Goal: Task Accomplishment & Management: Manage account settings

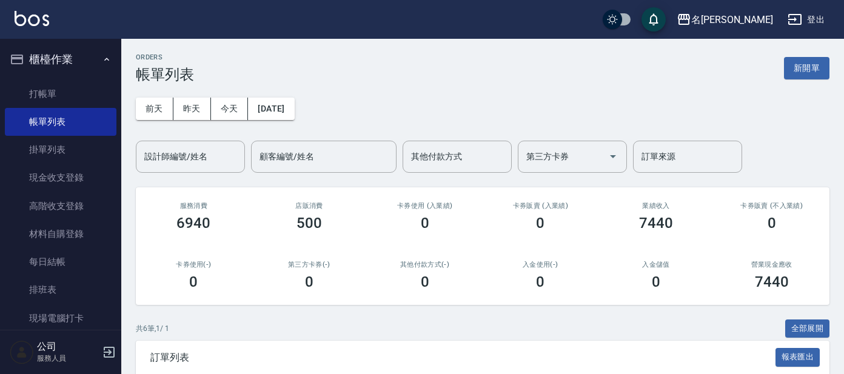
scroll to position [227, 0]
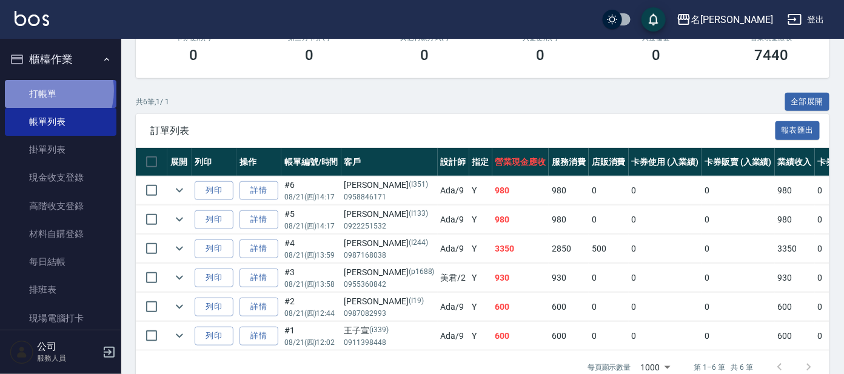
click at [44, 90] on link "打帳單" at bounding box center [61, 94] width 112 height 28
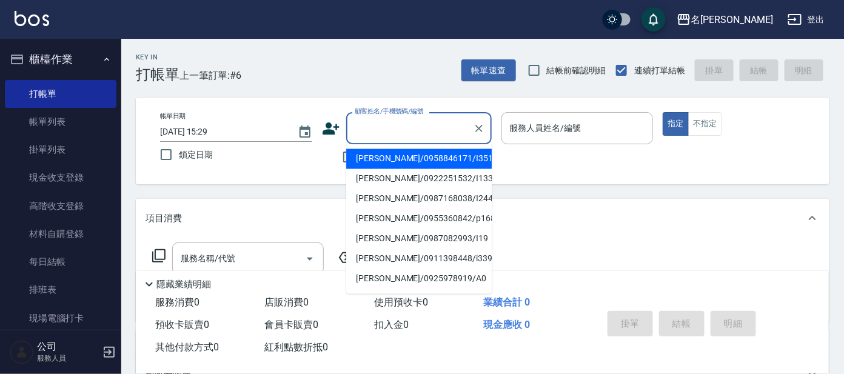
click at [409, 122] on input "顧客姓名/手機號碼/編號" at bounding box center [409, 128] width 116 height 21
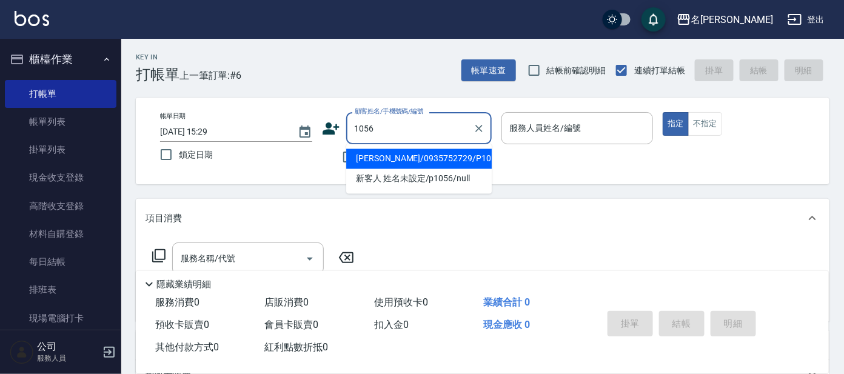
click at [352, 125] on input "1056" at bounding box center [409, 128] width 116 height 21
click at [403, 157] on li "[PERSON_NAME]/0935752729/P1056" at bounding box center [418, 159] width 145 height 20
type input "[PERSON_NAME]/0935752729/P1056"
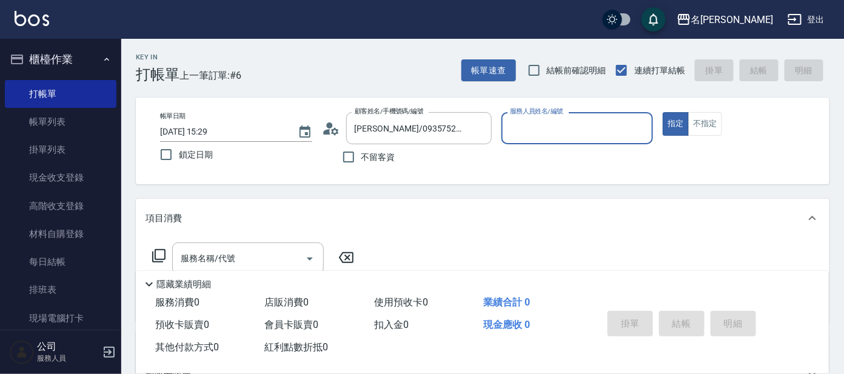
type input "[PERSON_NAME]-7"
click at [156, 255] on icon at bounding box center [159, 255] width 15 height 15
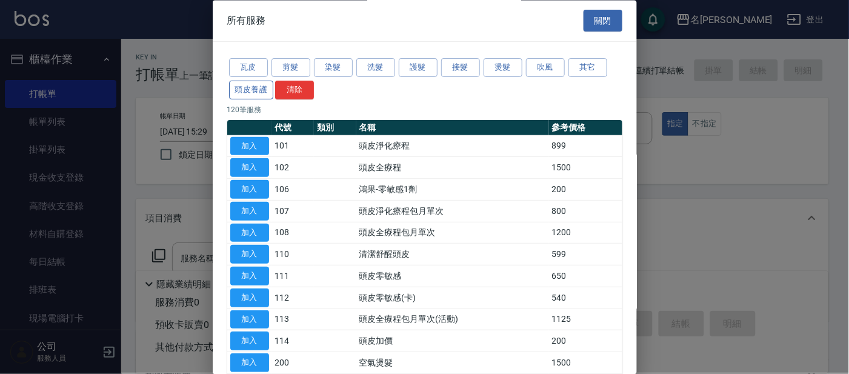
click at [244, 89] on button "頭皮養護" at bounding box center [251, 90] width 45 height 19
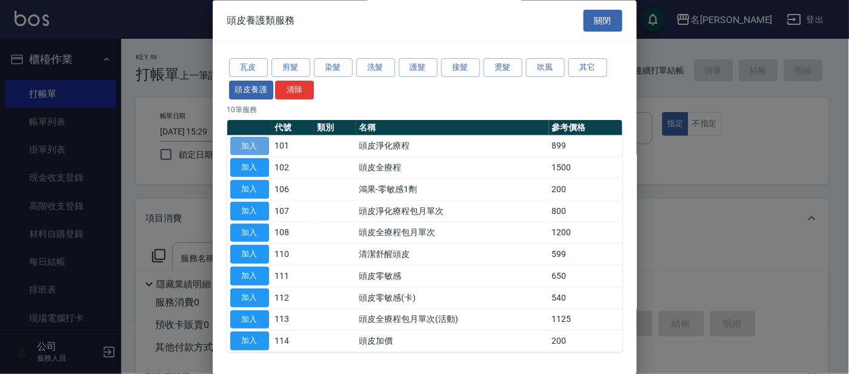
click at [255, 145] on button "加入" at bounding box center [249, 146] width 39 height 19
type input "頭皮淨化療程(101)"
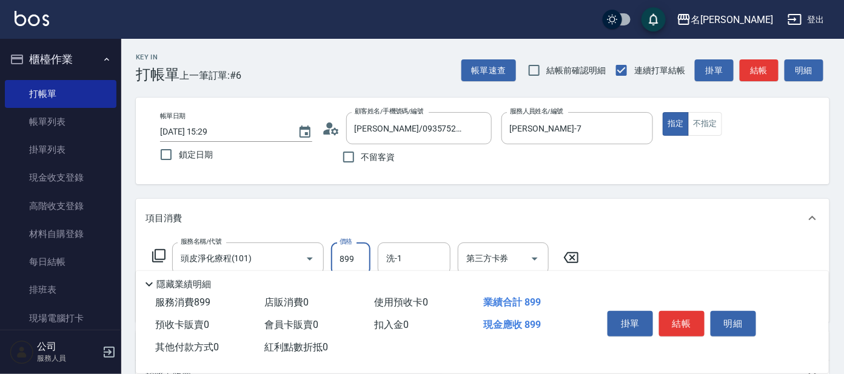
click at [357, 258] on input "899" at bounding box center [350, 258] width 39 height 33
type input "799"
click at [158, 258] on icon at bounding box center [159, 255] width 15 height 15
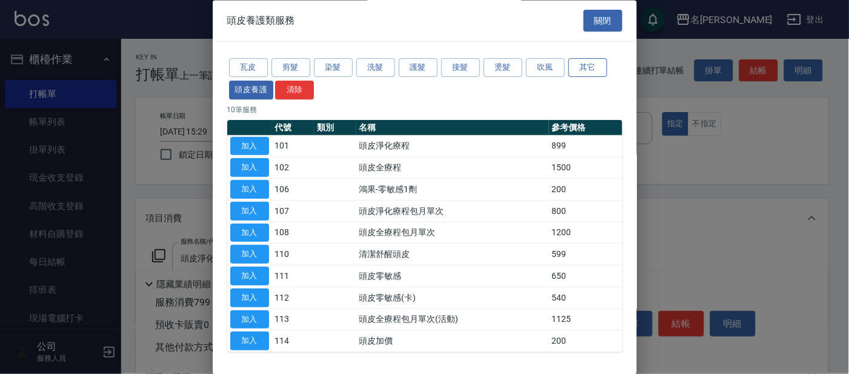
click at [588, 66] on button "其它" at bounding box center [587, 68] width 39 height 19
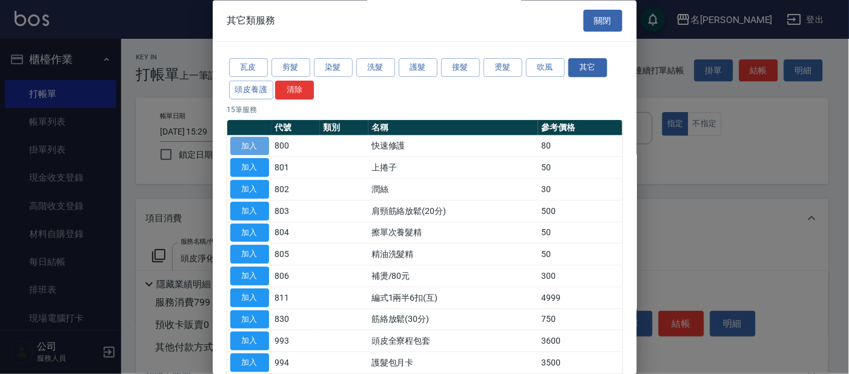
click at [253, 145] on button "加入" at bounding box center [249, 146] width 39 height 19
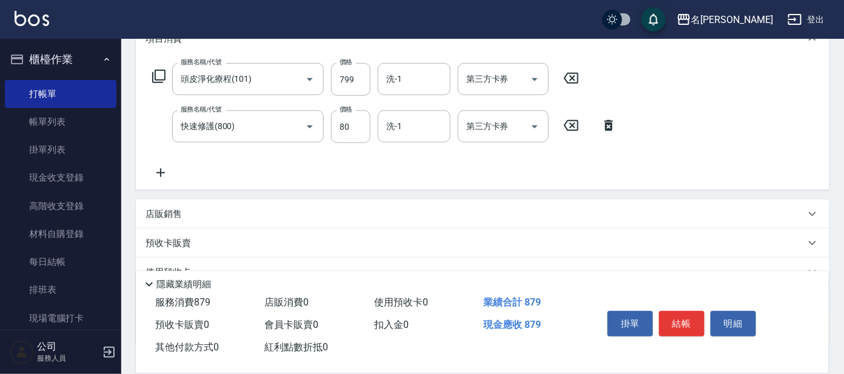
scroll to position [162, 0]
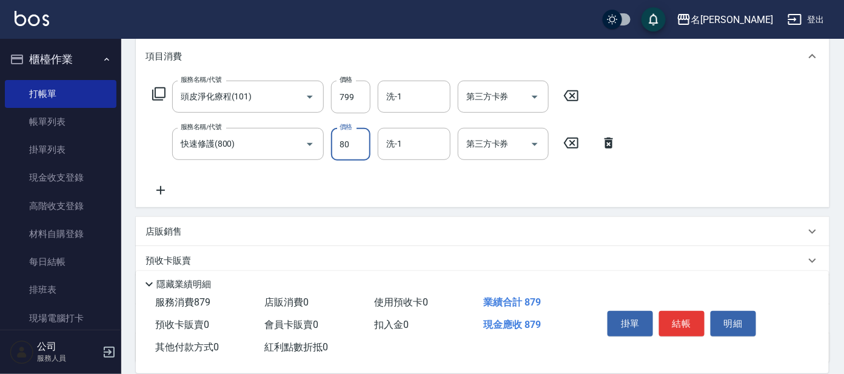
click at [358, 144] on input "80" at bounding box center [350, 144] width 39 height 33
click at [355, 142] on input "80" at bounding box center [350, 144] width 39 height 33
drag, startPoint x: 336, startPoint y: 140, endPoint x: 418, endPoint y: 148, distance: 82.8
click at [418, 148] on div "服務名稱/代號 快速修護(800) 服務名稱/代號 價格 80 價格 洗-1 洗-1 第三方卡券 第三方卡券" at bounding box center [384, 144] width 478 height 33
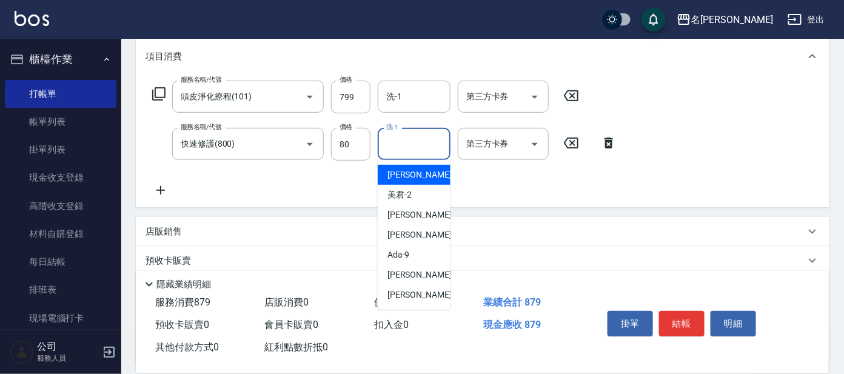
click at [418, 147] on input "洗-1" at bounding box center [414, 143] width 62 height 21
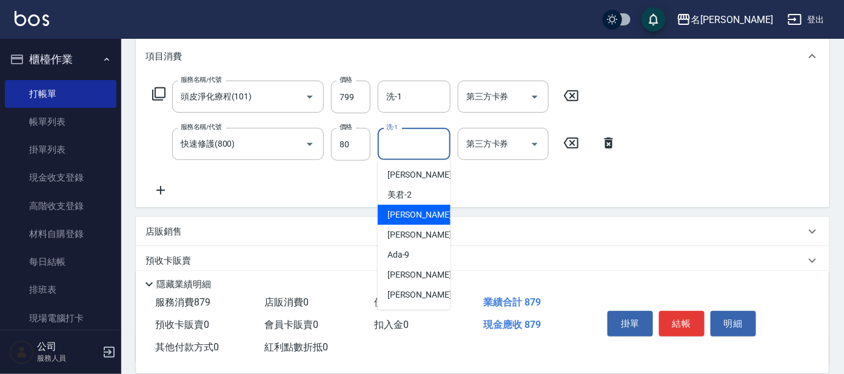
drag, startPoint x: 393, startPoint y: 220, endPoint x: 402, endPoint y: 219, distance: 8.5
click at [395, 220] on span "[PERSON_NAME] -7" at bounding box center [423, 214] width 72 height 13
type input "[PERSON_NAME]-7"
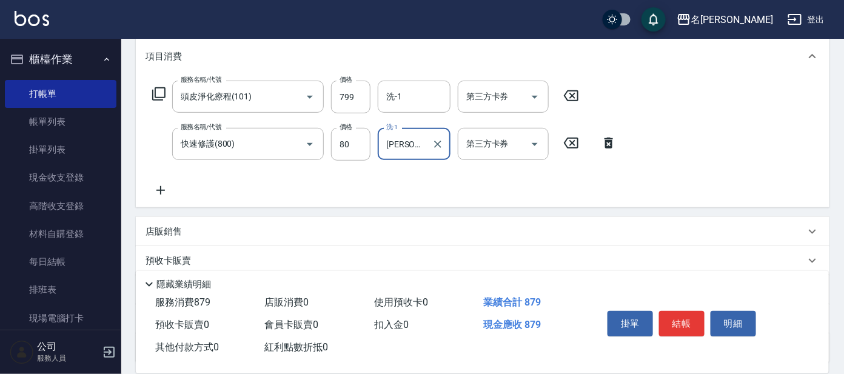
drag, startPoint x: 673, startPoint y: 320, endPoint x: 678, endPoint y: 307, distance: 13.6
click at [674, 320] on button "結帳" at bounding box center [681, 323] width 45 height 25
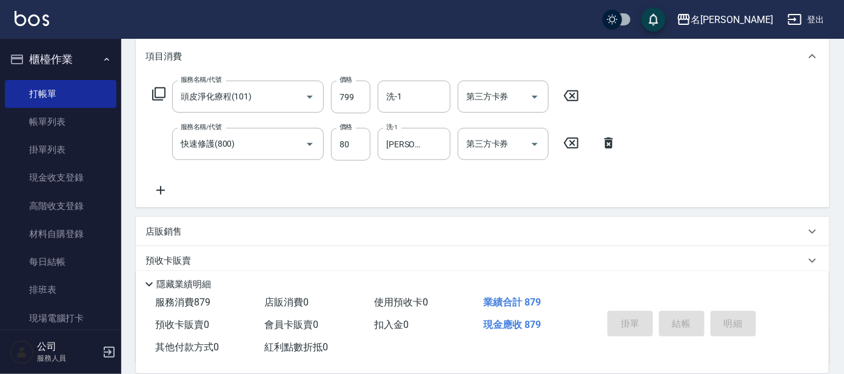
type input "[DATE] 15:30"
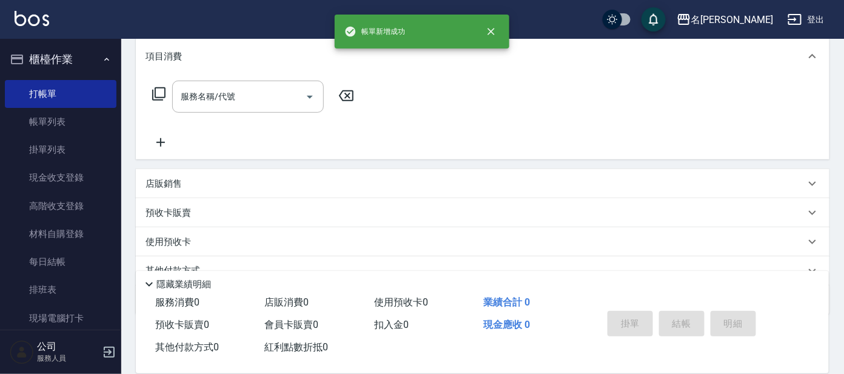
scroll to position [0, 0]
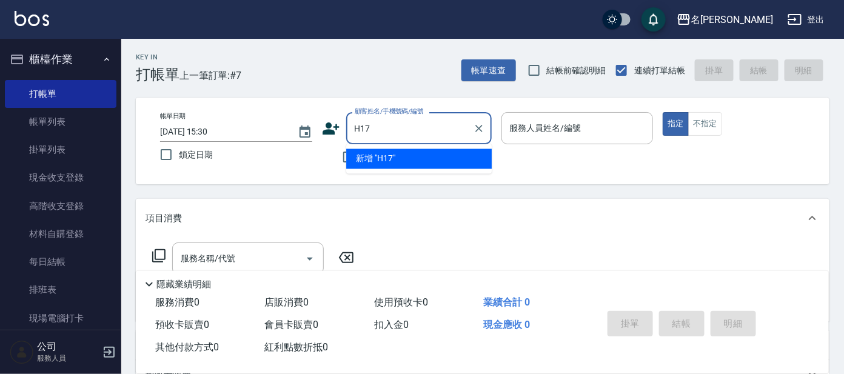
type input "H17"
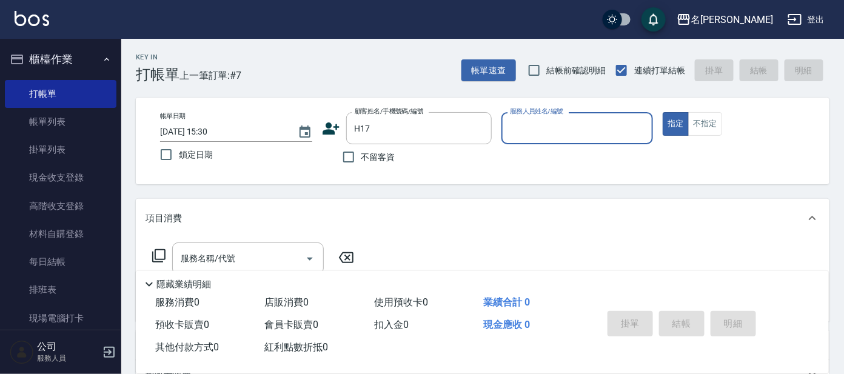
click at [662, 112] on button "指定" at bounding box center [675, 124] width 26 height 24
type button "true"
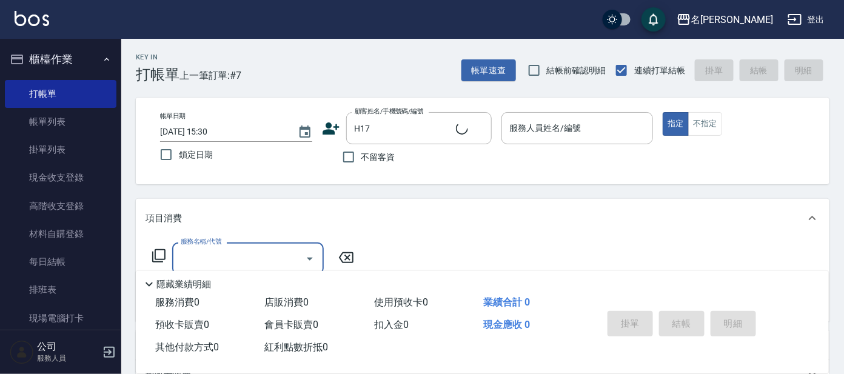
type input "[PERSON_NAME]/0911114857/H17"
type input "[PERSON_NAME]-8"
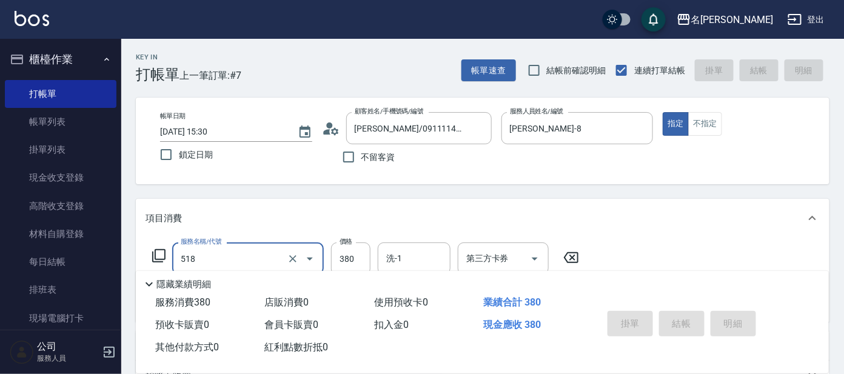
type input "518"
type input "[DATE] 15:32"
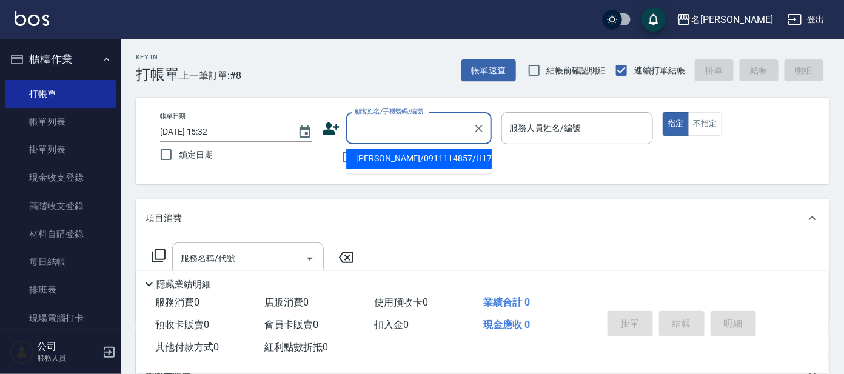
click at [419, 119] on input "顧客姓名/手機號碼/編號" at bounding box center [409, 128] width 116 height 21
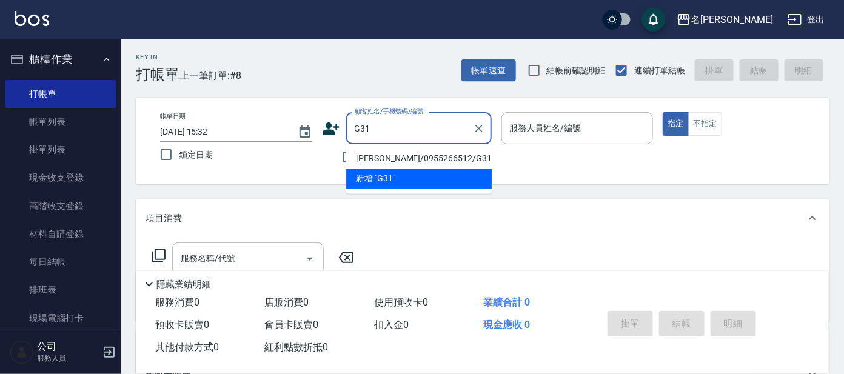
click at [415, 156] on li "[PERSON_NAME]/0955266512/G31" at bounding box center [418, 159] width 145 height 20
type input "[PERSON_NAME]/0955266512/G31"
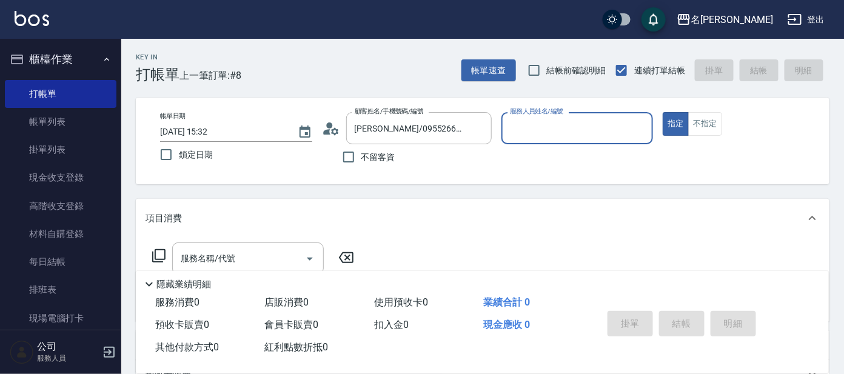
type input "[PERSON_NAME]-7"
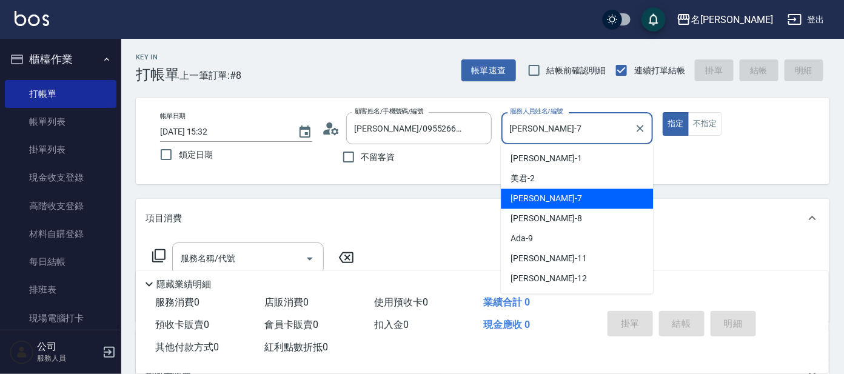
click at [557, 128] on input "[PERSON_NAME]-7" at bounding box center [568, 128] width 123 height 21
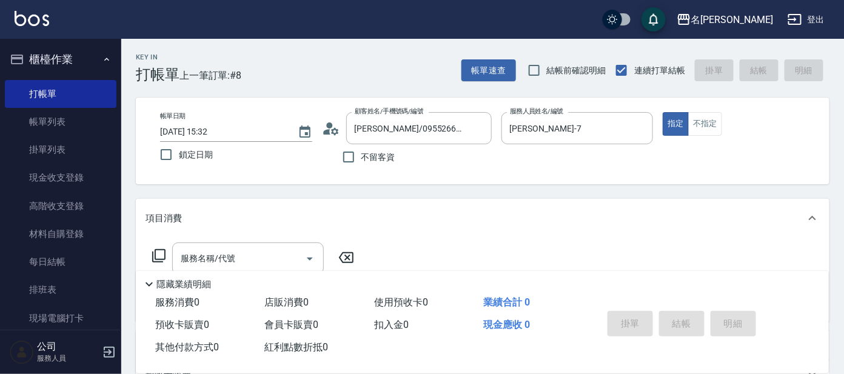
click at [160, 253] on icon at bounding box center [159, 255] width 15 height 15
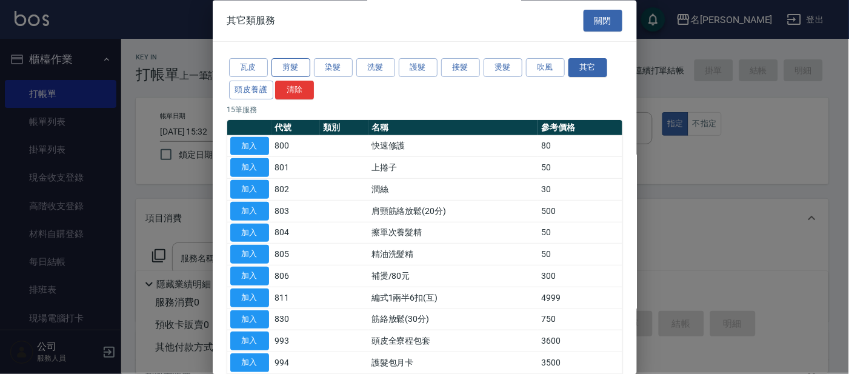
click at [291, 63] on button "剪髮" at bounding box center [290, 68] width 39 height 19
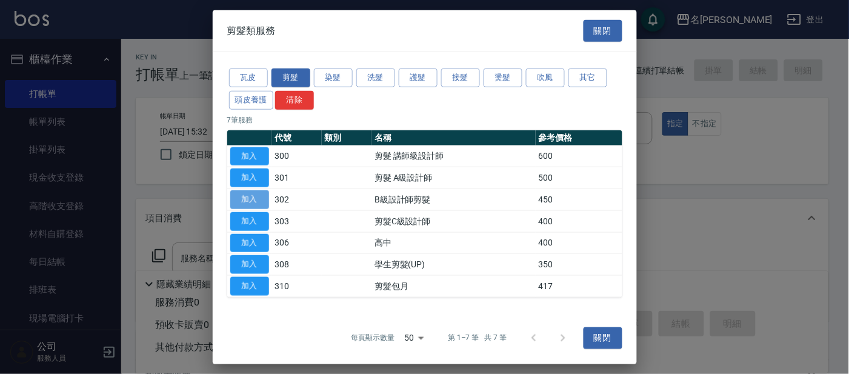
click at [252, 202] on button "加入" at bounding box center [249, 199] width 39 height 19
type input "B級設計師剪髮(302)"
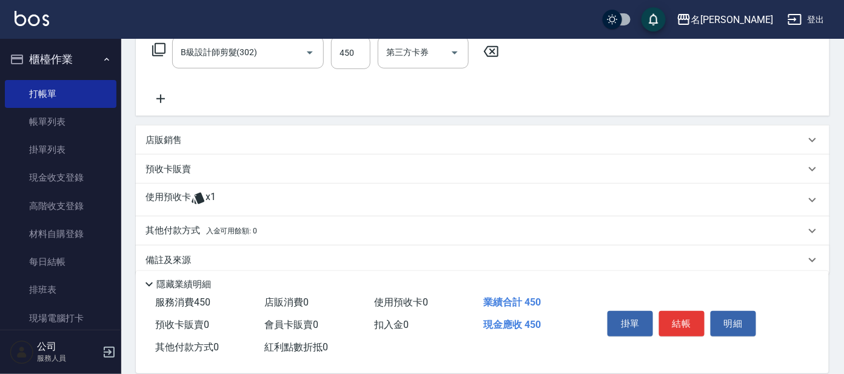
scroll to position [204, 0]
click at [164, 193] on p "使用預收卡" at bounding box center [167, 202] width 45 height 18
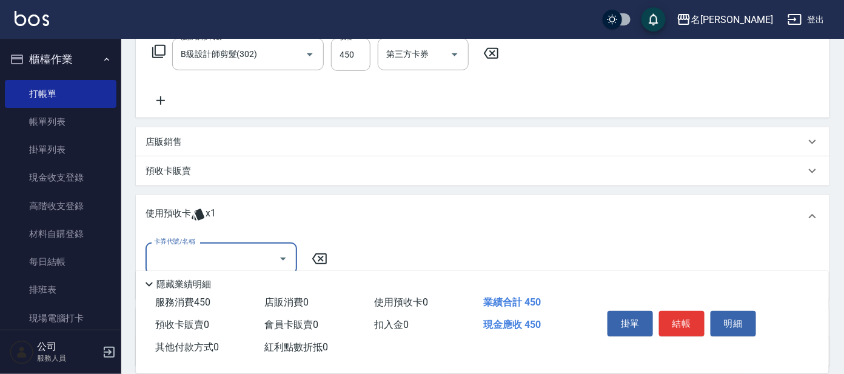
scroll to position [0, 0]
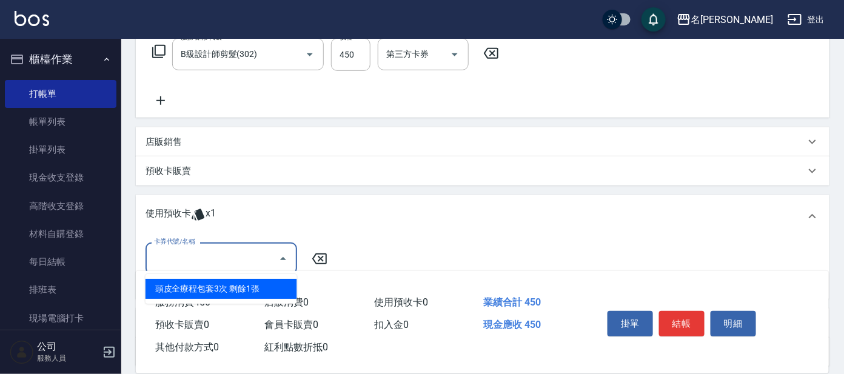
click at [227, 256] on input "卡券代號/名稱" at bounding box center [212, 258] width 122 height 21
click at [212, 288] on div "頭皮全療程包套3次 剩餘1張" at bounding box center [221, 289] width 152 height 20
type input "頭皮全療程包套3次"
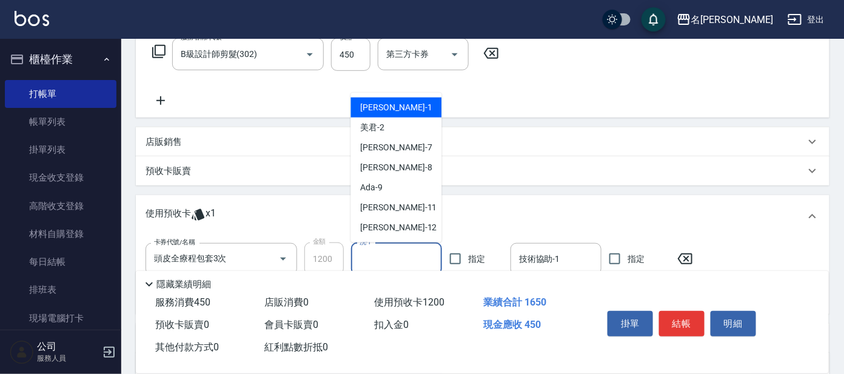
drag, startPoint x: 399, startPoint y: 259, endPoint x: 390, endPoint y: 238, distance: 23.1
click at [399, 258] on input "洗-1" at bounding box center [396, 258] width 80 height 21
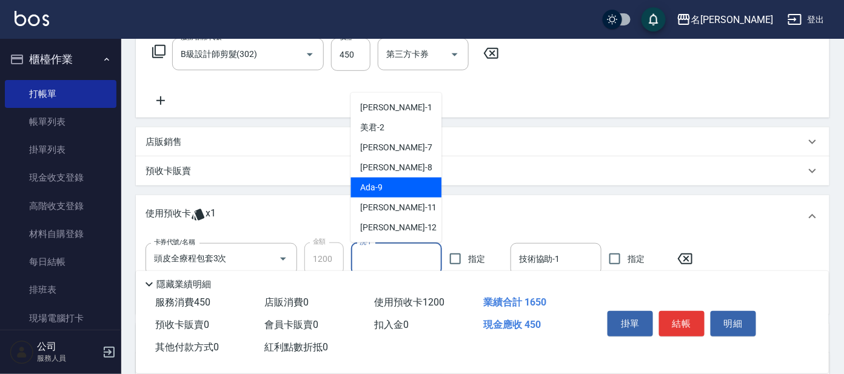
click at [558, 170] on div "預收卡販賣" at bounding box center [474, 171] width 659 height 13
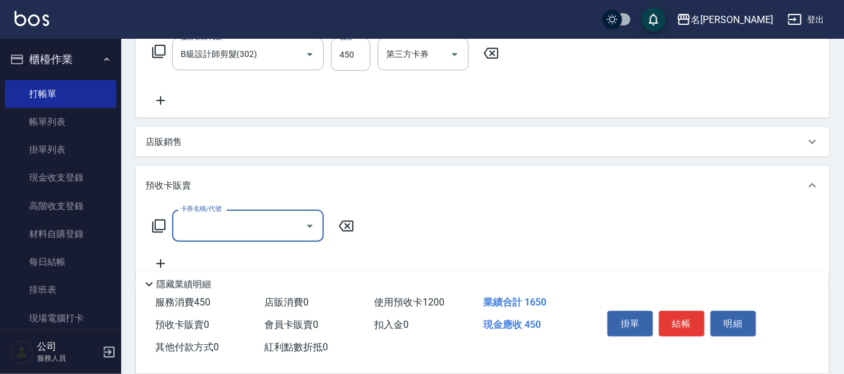
scroll to position [421, 0]
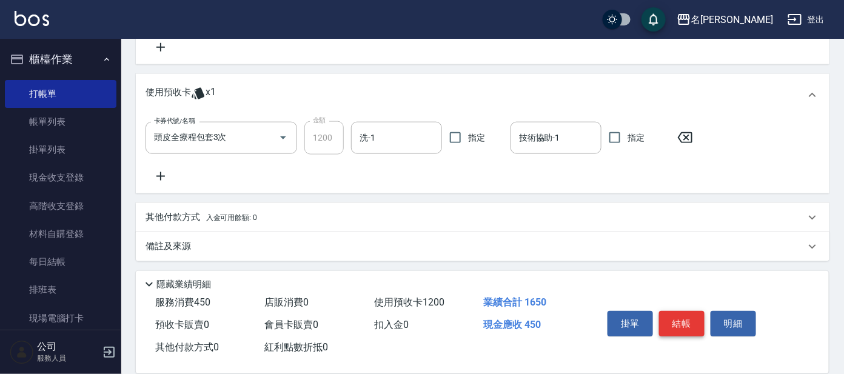
click at [675, 324] on button "結帳" at bounding box center [681, 323] width 45 height 25
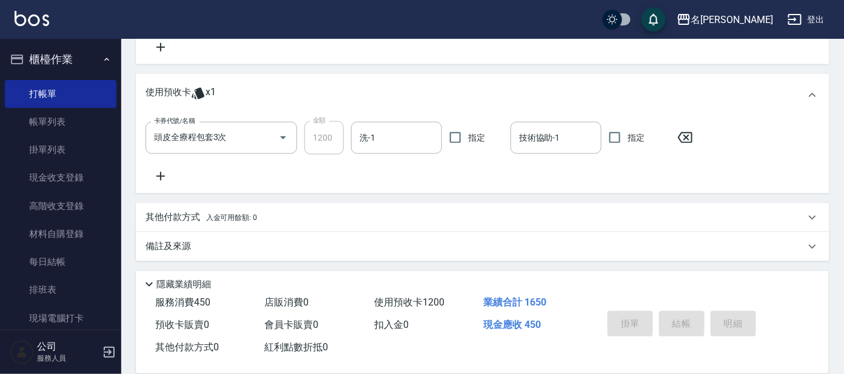
type input "[DATE] 15:36"
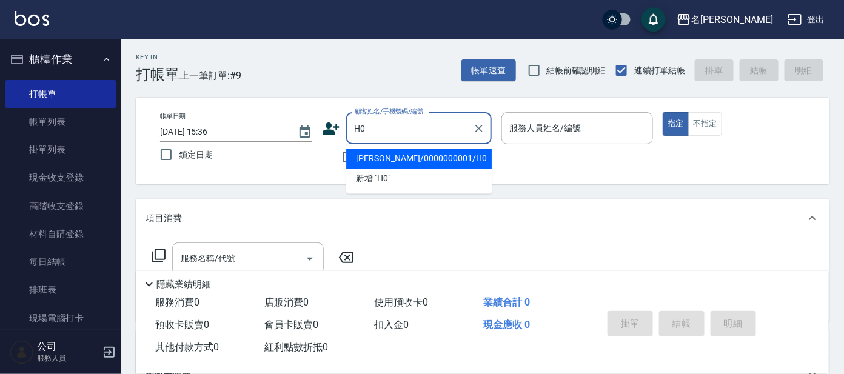
click at [439, 152] on li "[PERSON_NAME]/0000000001/H0" at bounding box center [418, 159] width 145 height 20
type input "[PERSON_NAME]/0000000001/H0"
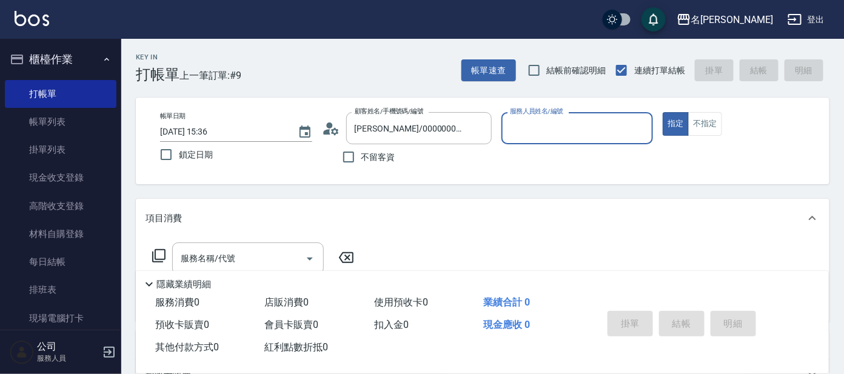
type input "[PERSON_NAME]-8"
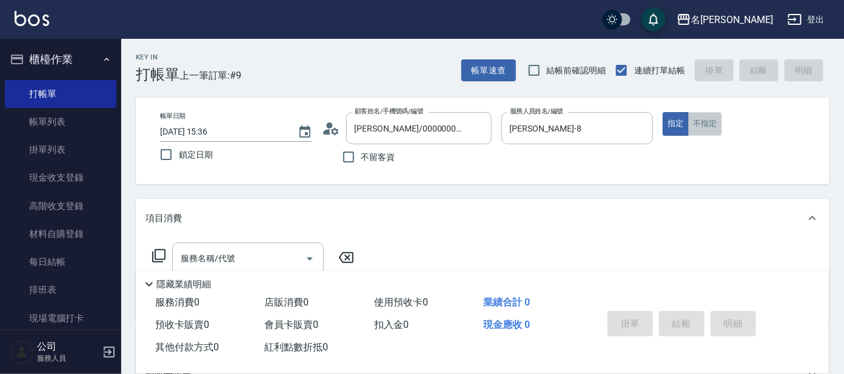
click at [701, 128] on button "不指定" at bounding box center [705, 124] width 34 height 24
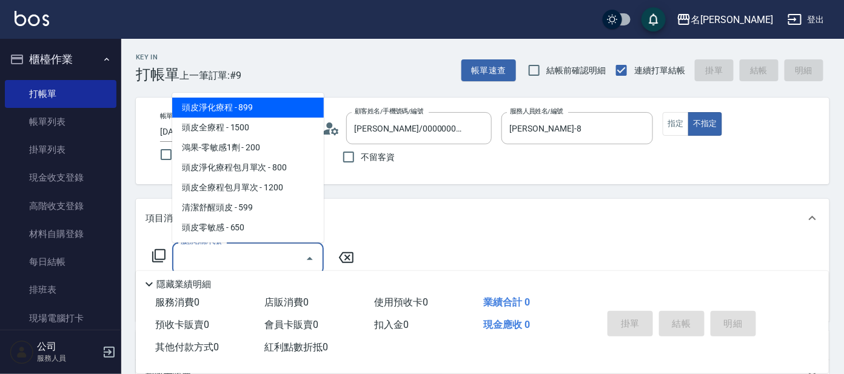
click at [253, 258] on input "服務名稱/代號" at bounding box center [239, 258] width 122 height 21
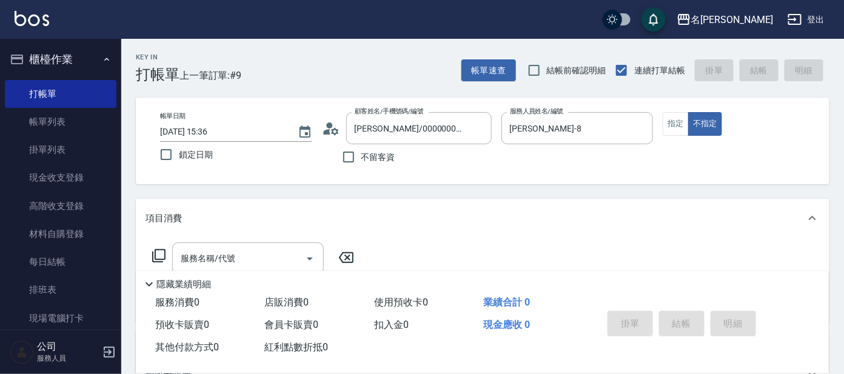
click at [158, 256] on icon at bounding box center [159, 255] width 15 height 15
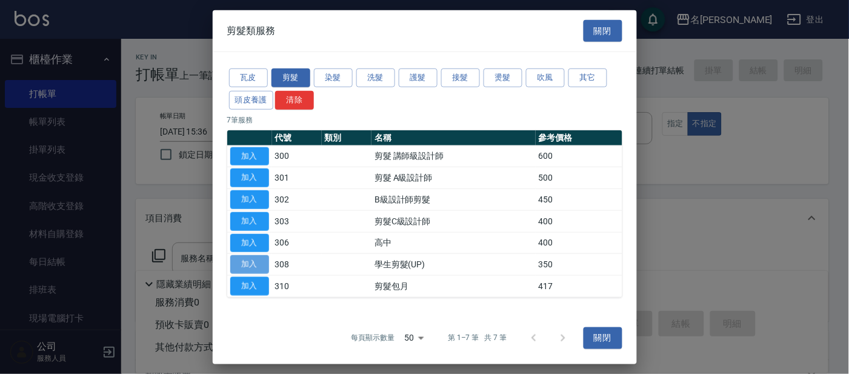
click at [257, 266] on button "加入" at bounding box center [249, 264] width 39 height 19
type input "學生剪髮(UP)(308)"
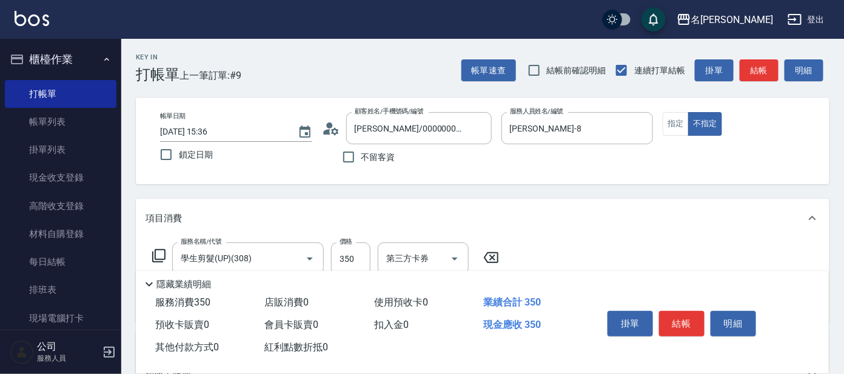
click at [157, 255] on icon at bounding box center [159, 255] width 15 height 15
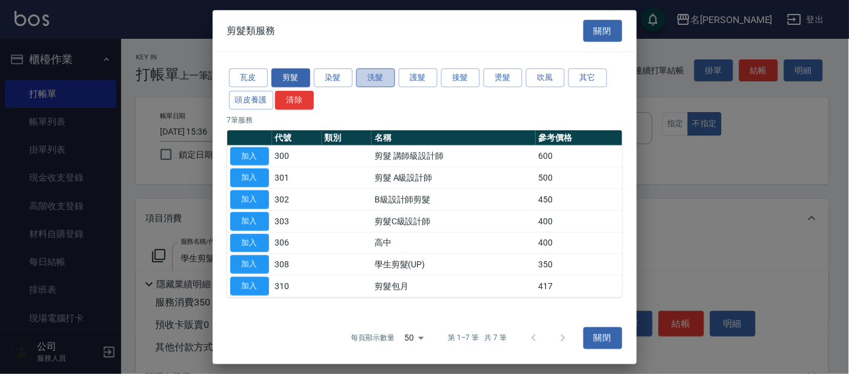
click at [382, 72] on button "洗髮" at bounding box center [375, 77] width 39 height 19
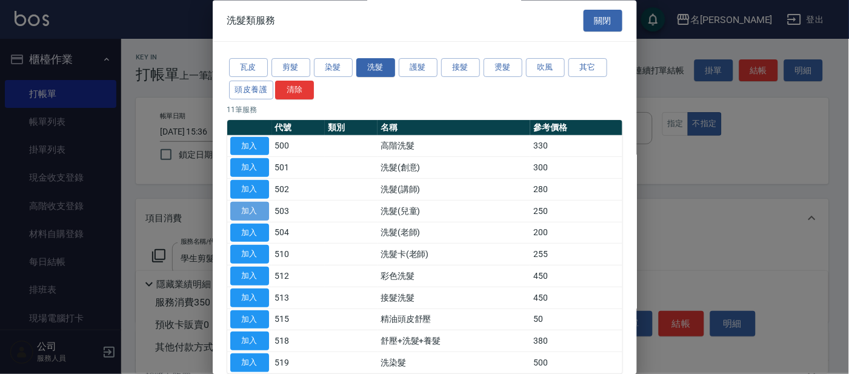
click at [257, 212] on button "加入" at bounding box center [249, 211] width 39 height 19
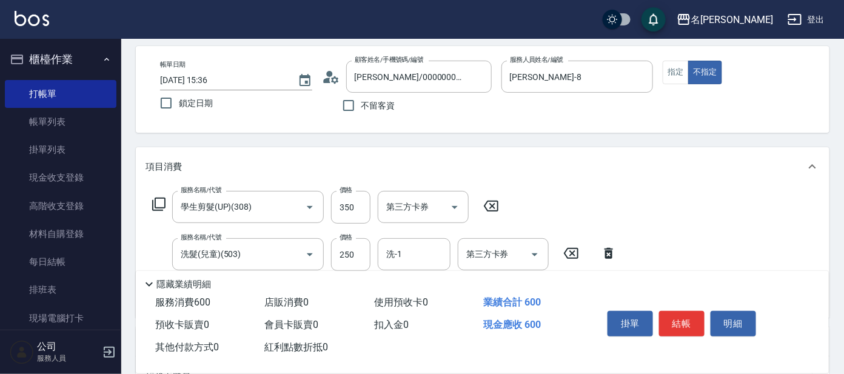
scroll to position [75, 0]
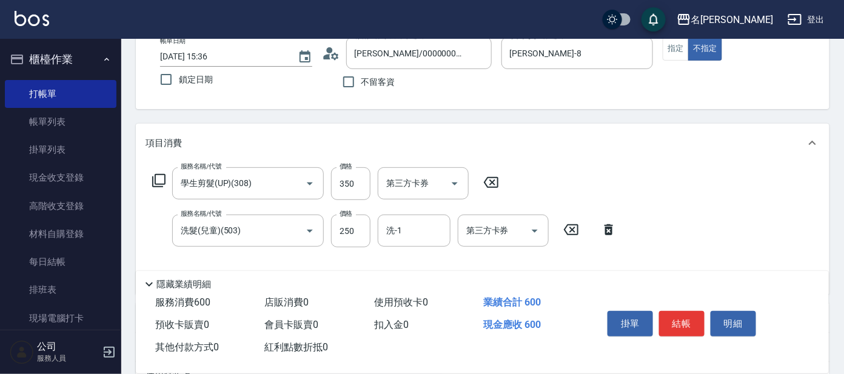
click at [160, 176] on icon at bounding box center [159, 180] width 15 height 15
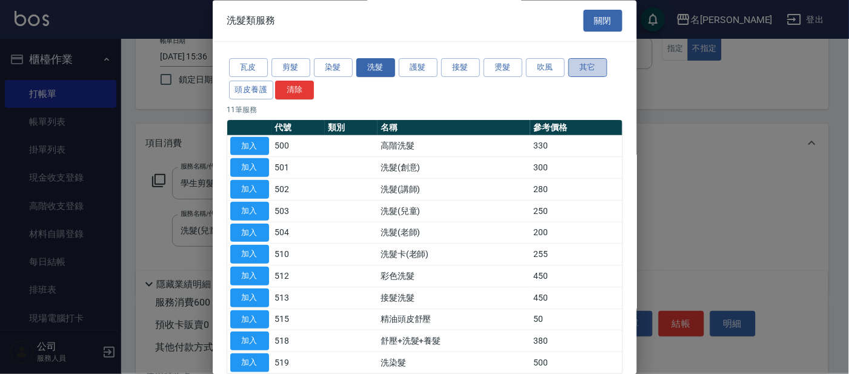
click at [587, 62] on button "其它" at bounding box center [587, 68] width 39 height 19
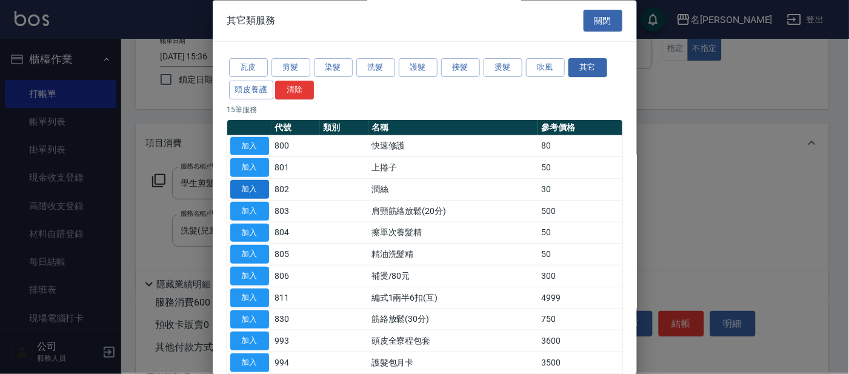
click at [248, 187] on button "加入" at bounding box center [249, 190] width 39 height 19
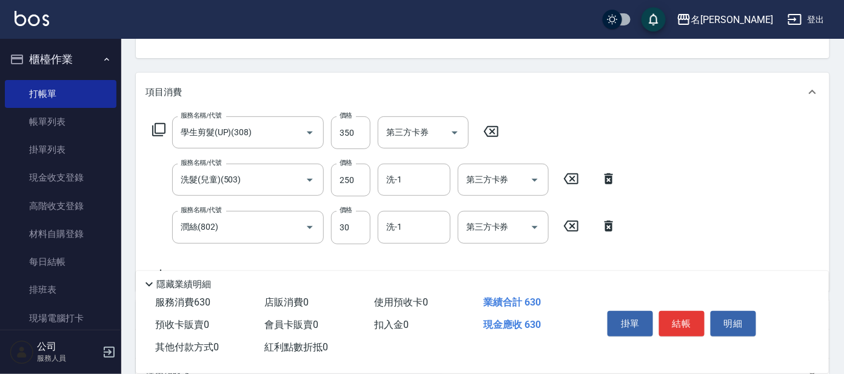
scroll to position [151, 0]
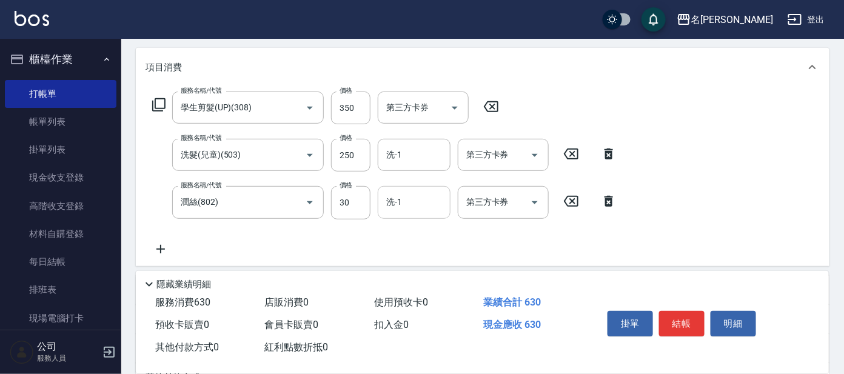
click at [421, 199] on input "洗-1" at bounding box center [414, 202] width 62 height 21
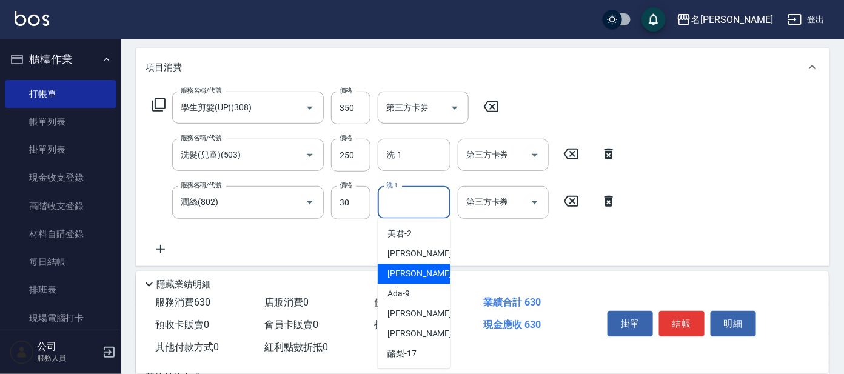
scroll to position [60, 0]
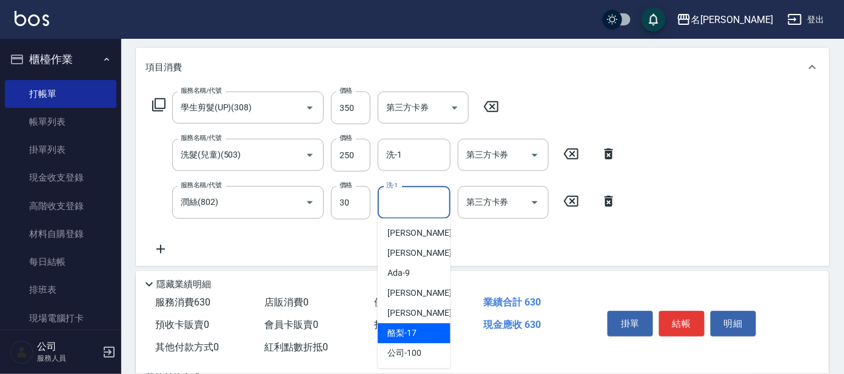
click at [424, 327] on div "酪梨 -17" at bounding box center [414, 334] width 73 height 20
type input "酪梨-17"
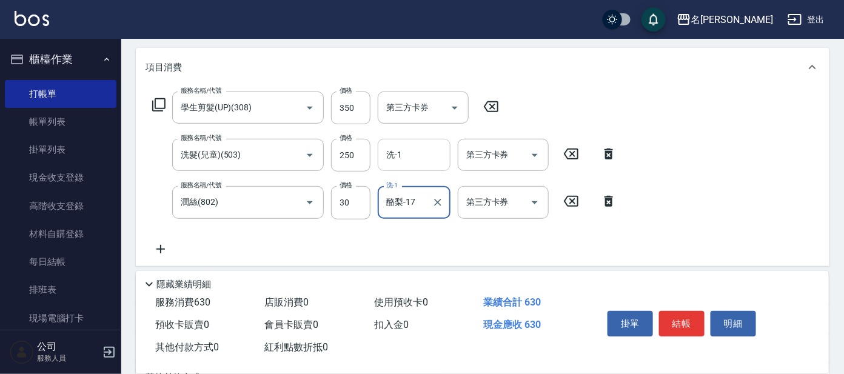
click at [422, 158] on input "洗-1" at bounding box center [414, 154] width 62 height 21
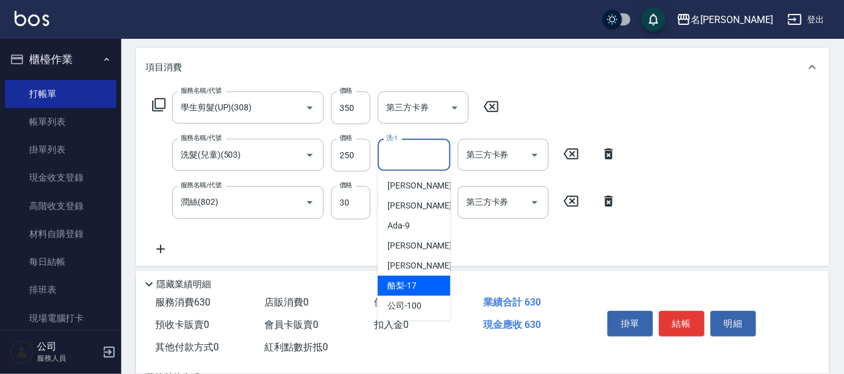
click at [424, 279] on div "酪梨 -17" at bounding box center [414, 286] width 73 height 20
type input "酪梨-17"
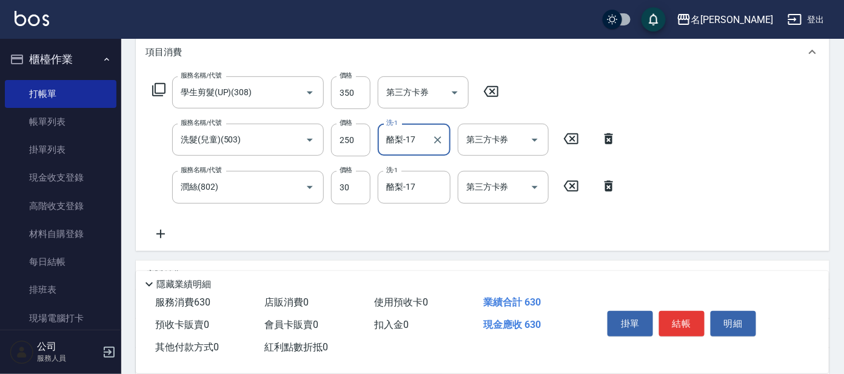
scroll to position [75, 0]
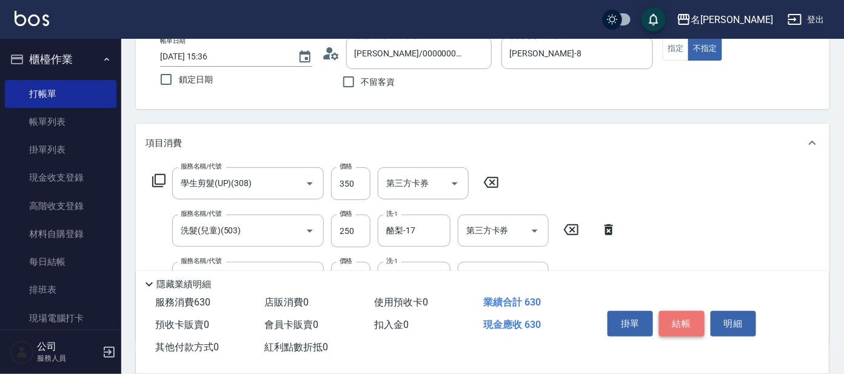
click at [686, 312] on button "結帳" at bounding box center [681, 323] width 45 height 25
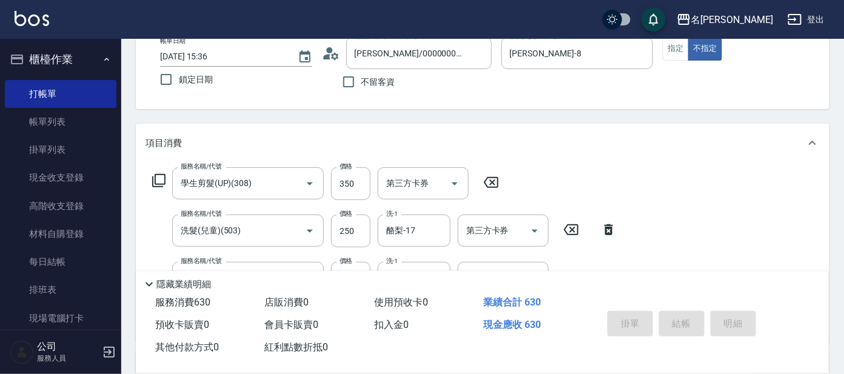
type input "[DATE] 15:39"
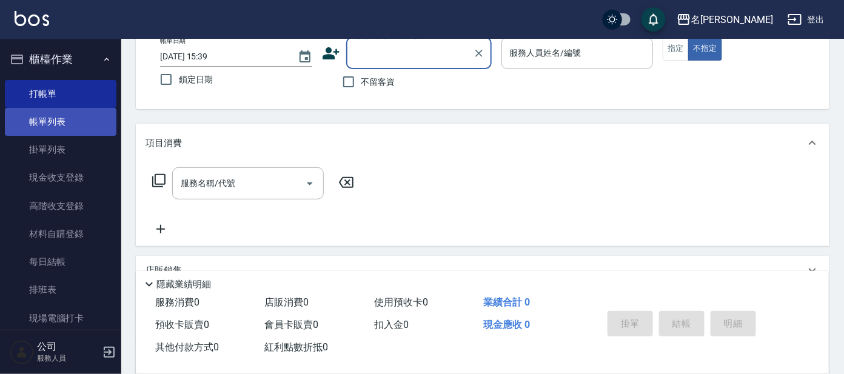
click at [42, 117] on link "帳單列表" at bounding box center [61, 122] width 112 height 28
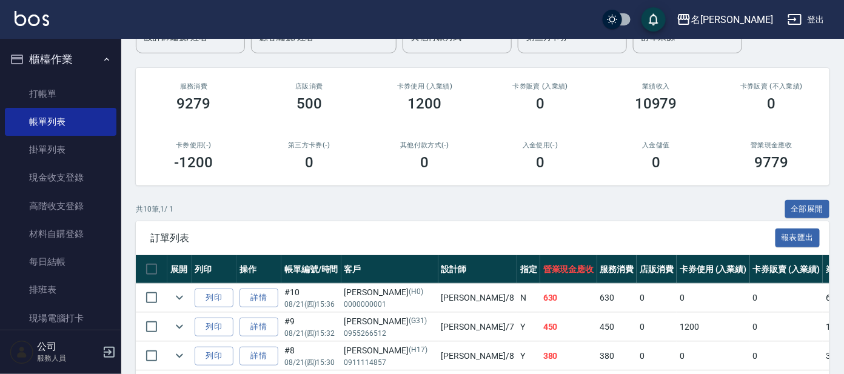
scroll to position [75, 0]
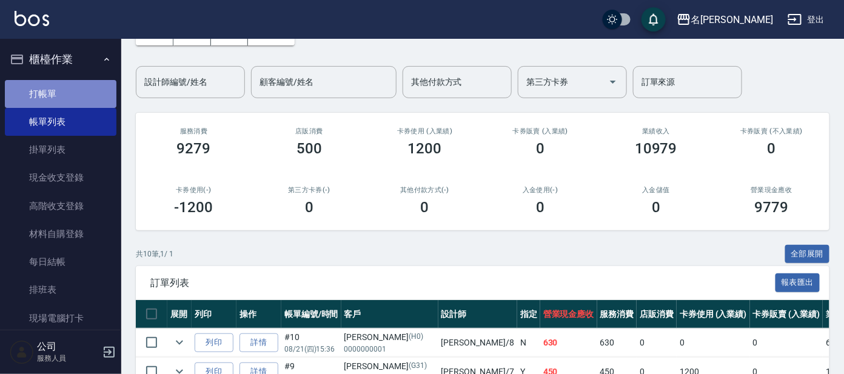
click at [62, 96] on link "打帳單" at bounding box center [61, 94] width 112 height 28
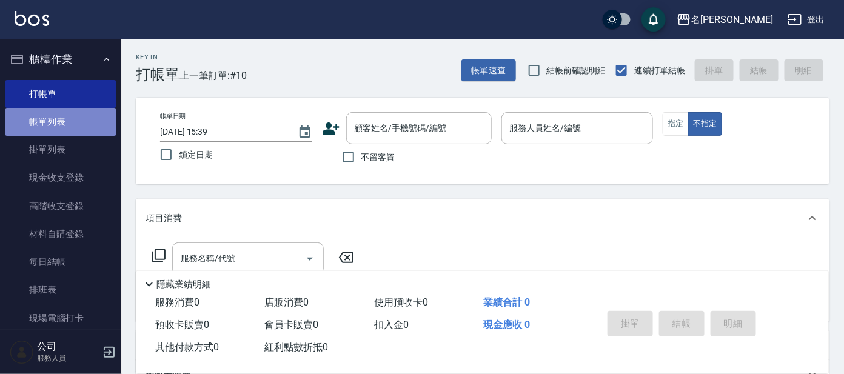
click at [65, 122] on link "帳單列表" at bounding box center [61, 122] width 112 height 28
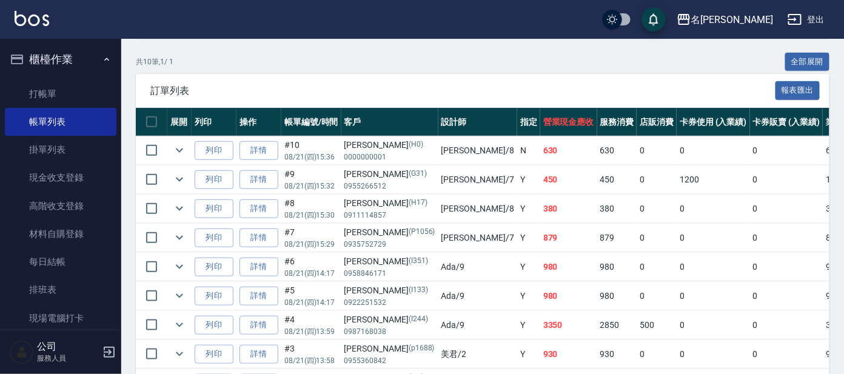
scroll to position [302, 0]
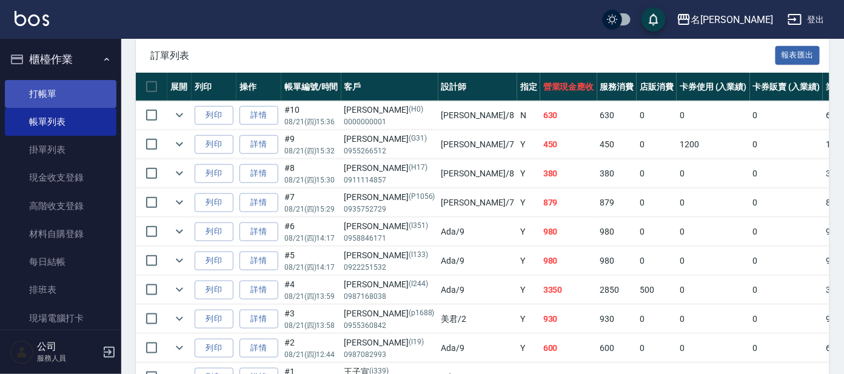
click at [44, 95] on link "打帳單" at bounding box center [61, 94] width 112 height 28
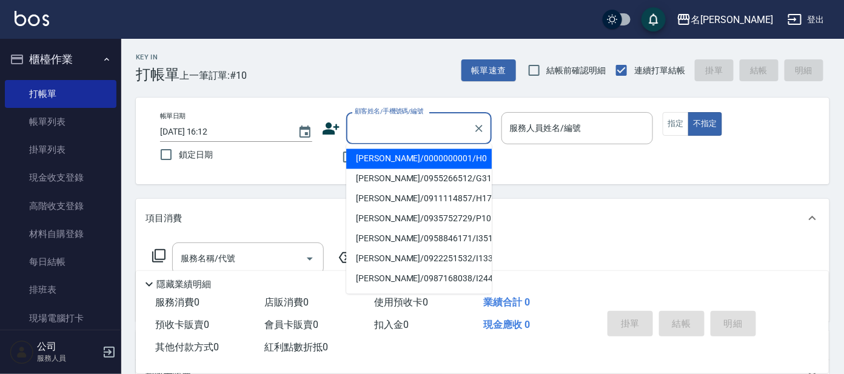
click at [383, 130] on input "顧客姓名/手機號碼/編號" at bounding box center [409, 128] width 116 height 21
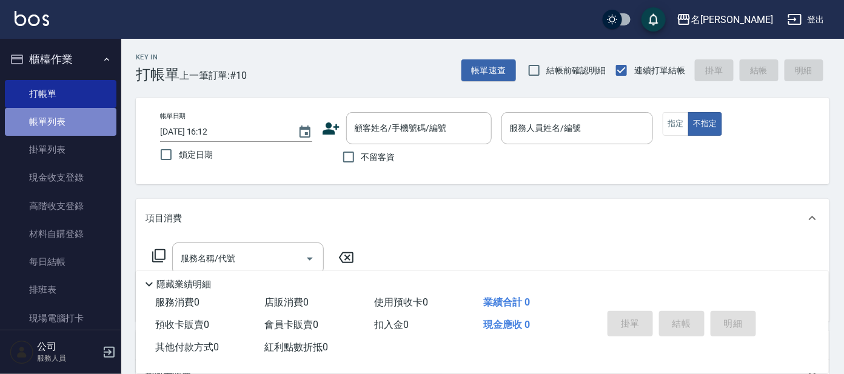
click at [66, 120] on link "帳單列表" at bounding box center [61, 122] width 112 height 28
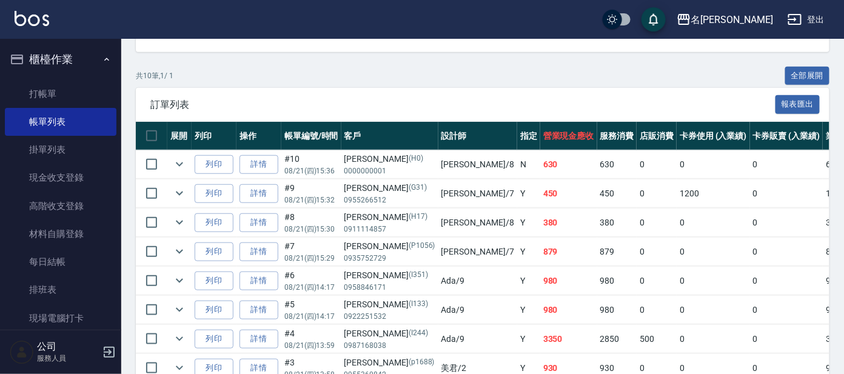
scroll to position [227, 0]
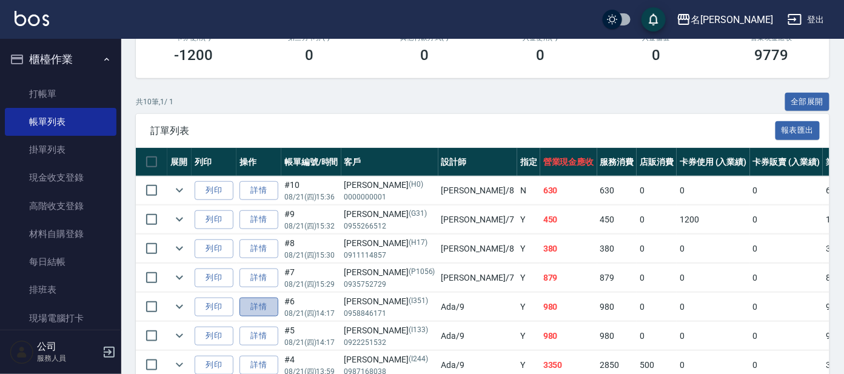
click at [250, 305] on link "詳情" at bounding box center [258, 307] width 39 height 19
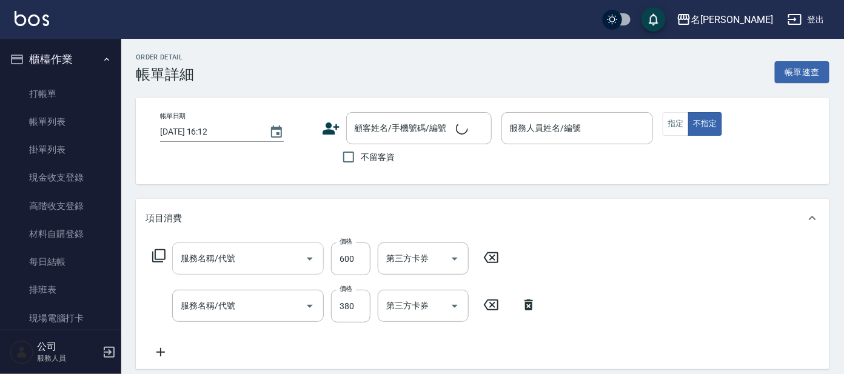
type input "[DATE] 14:17"
type input "Ada-9"
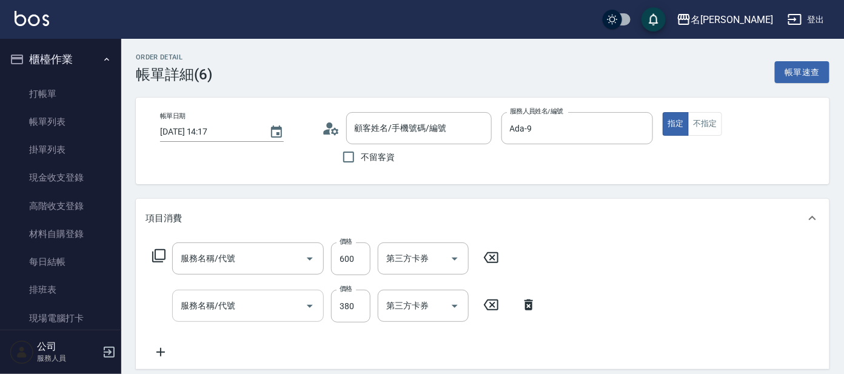
type input "剪髮 講師級設計師(300)"
type input "舒壓+洗髮+養髮(518)"
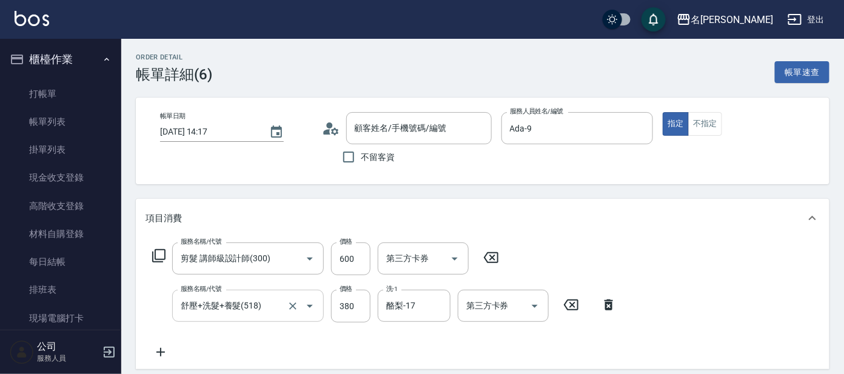
type input "[PERSON_NAME]/0958846171/I351"
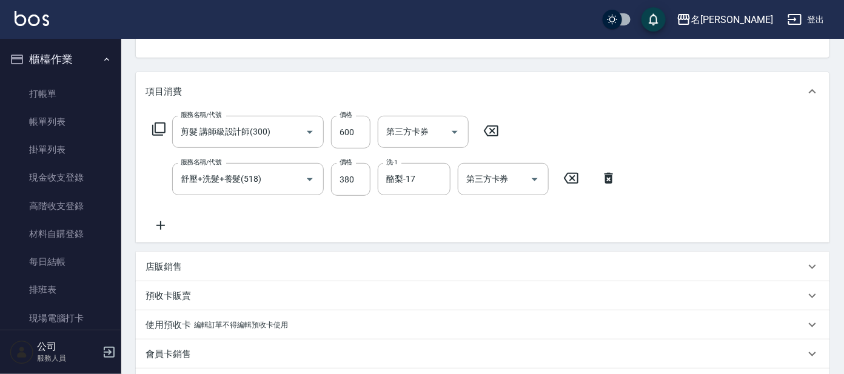
scroll to position [151, 0]
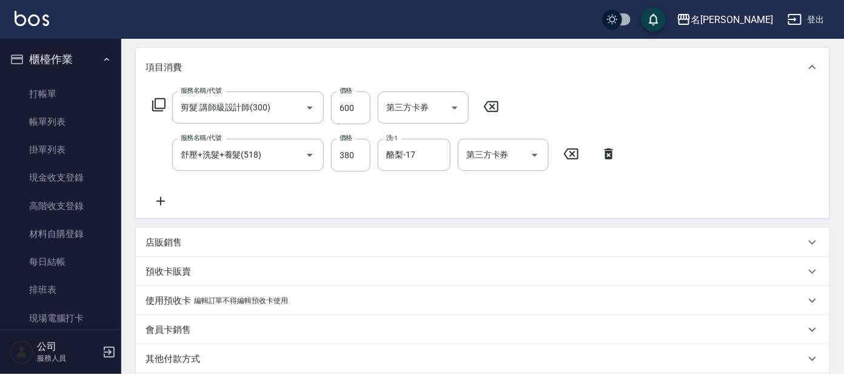
click at [179, 248] on p "店販銷售" at bounding box center [163, 242] width 36 height 13
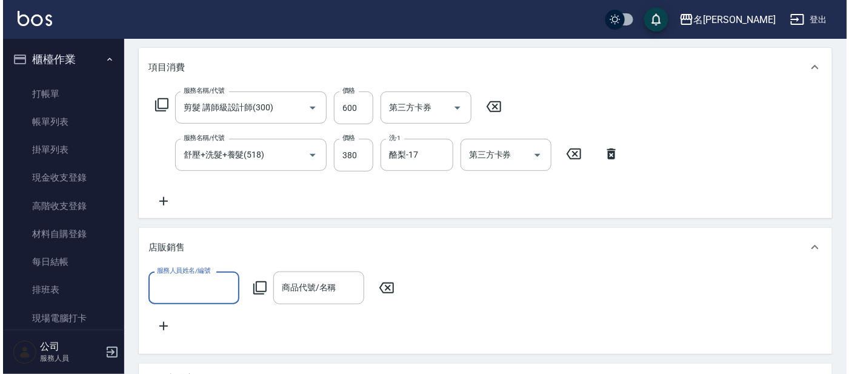
scroll to position [0, 0]
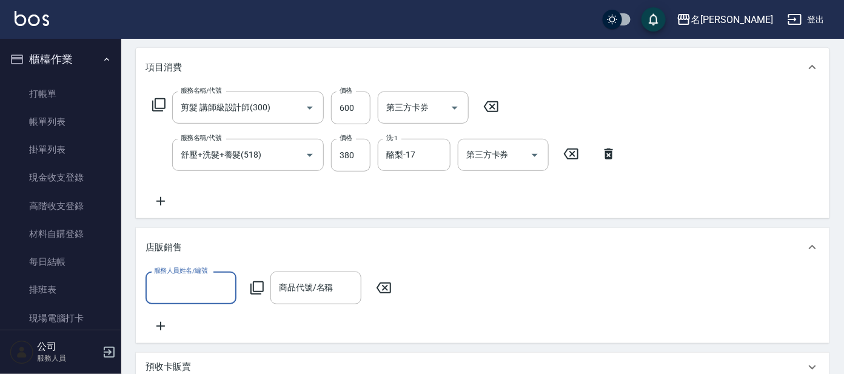
click at [192, 291] on input "服務人員姓名/編號" at bounding box center [191, 287] width 80 height 21
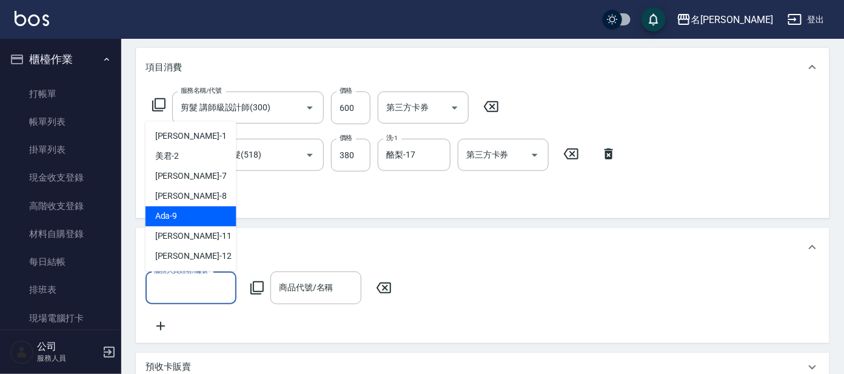
click at [182, 217] on div "Ada -9" at bounding box center [190, 217] width 91 height 20
type input "Ada-9"
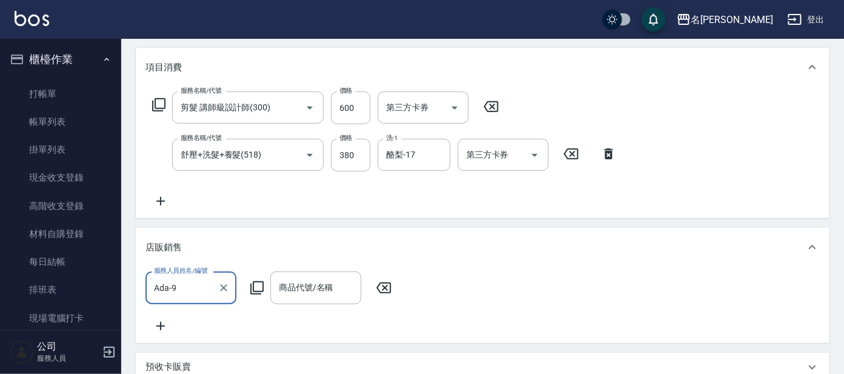
click at [257, 287] on icon at bounding box center [257, 288] width 15 height 15
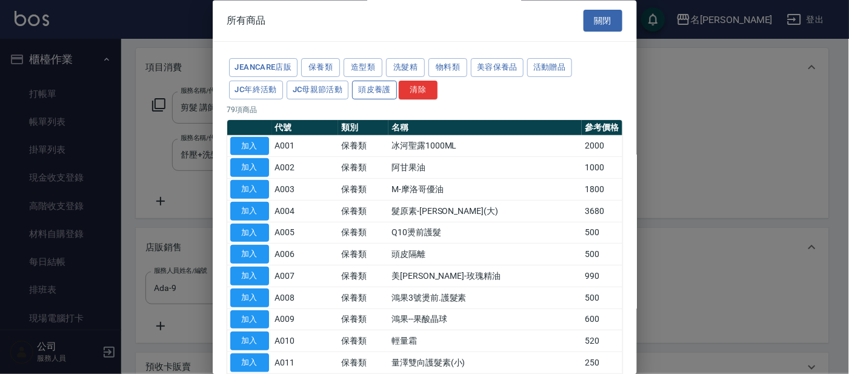
click at [385, 89] on button "頭皮養護" at bounding box center [374, 90] width 45 height 19
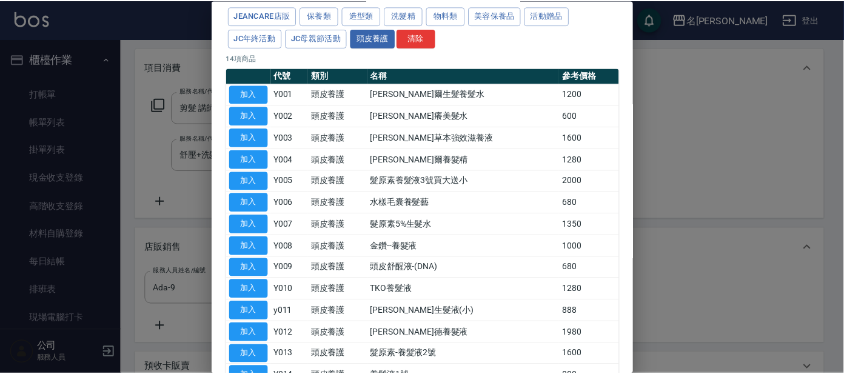
scroll to position [130, 0]
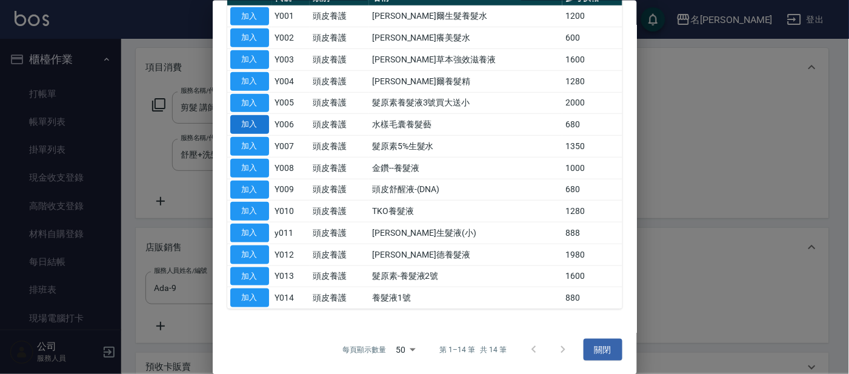
click at [258, 122] on button "加入" at bounding box center [249, 124] width 39 height 19
type input "水樣毛囊養髮藝"
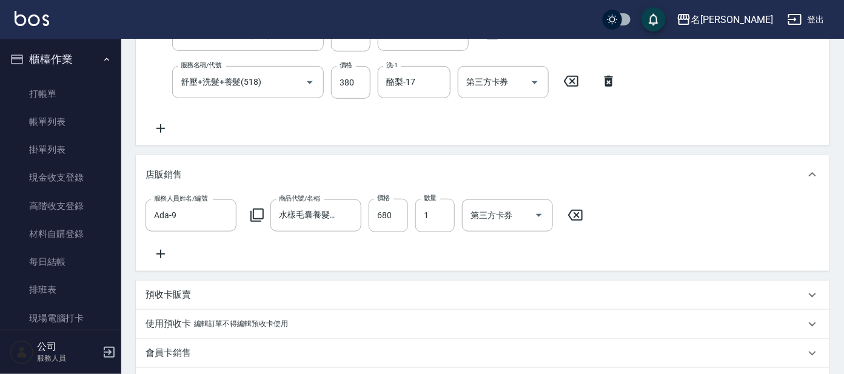
scroll to position [414, 0]
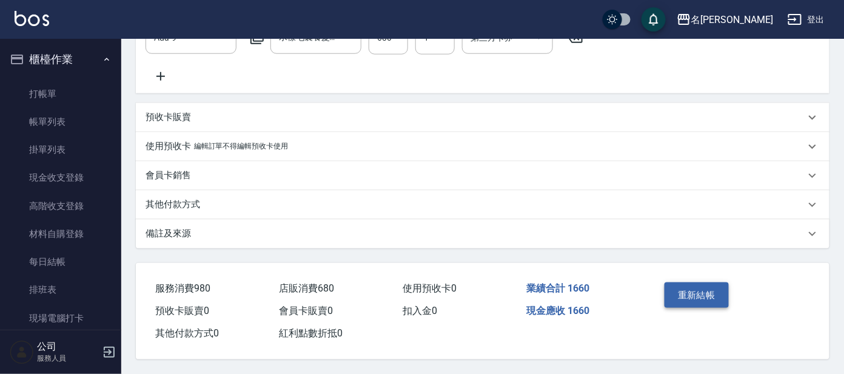
click at [696, 290] on button "重新結帳" at bounding box center [696, 294] width 64 height 25
